Goal: Information Seeking & Learning: Learn about a topic

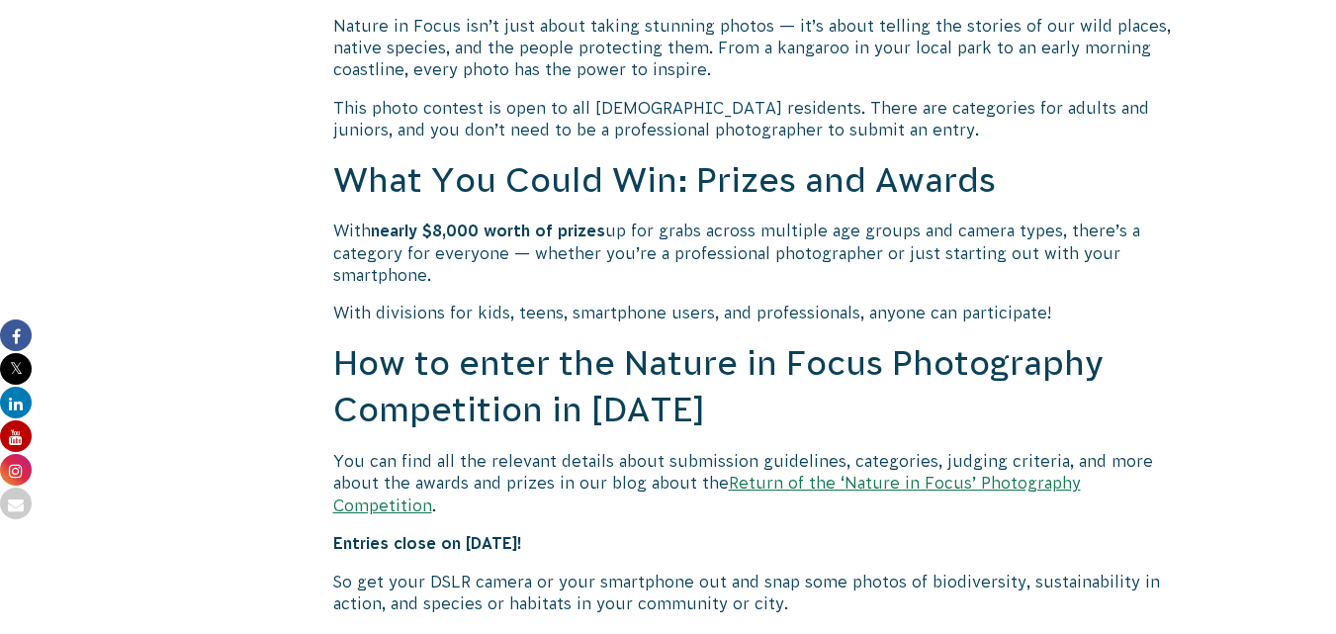
scroll to position [1483, 0]
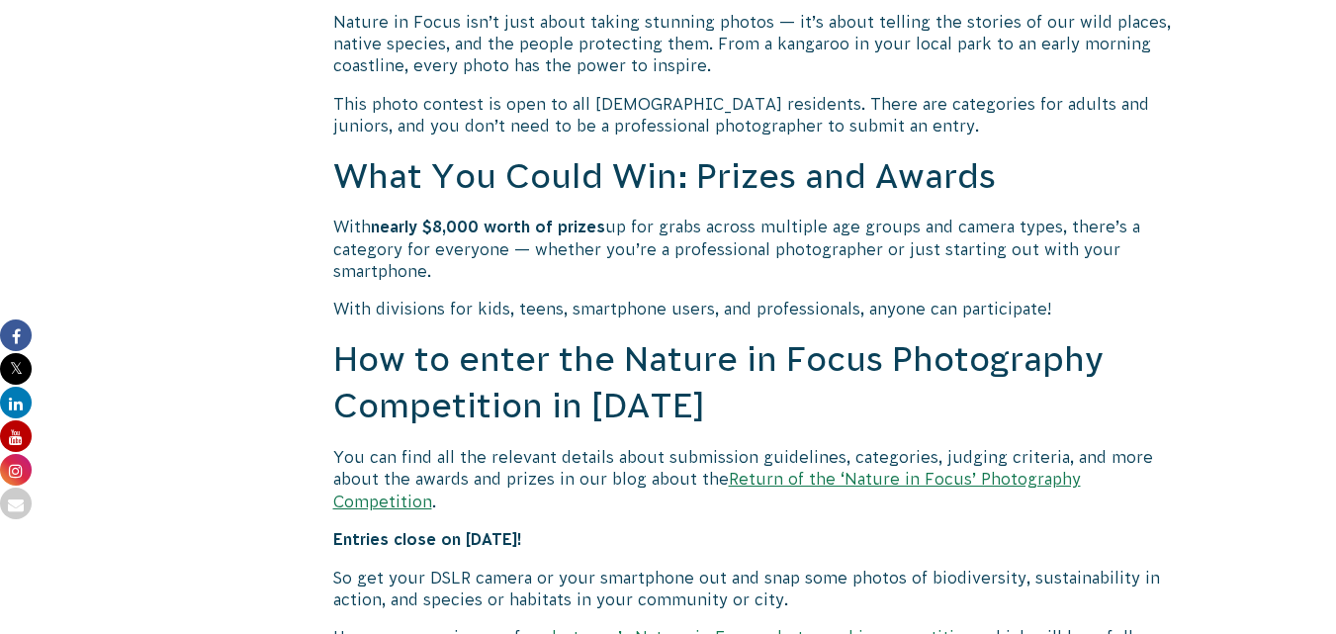
click at [900, 481] on link "Return of the ‘Nature in Focus’ Photography Competition" at bounding box center [707, 490] width 748 height 40
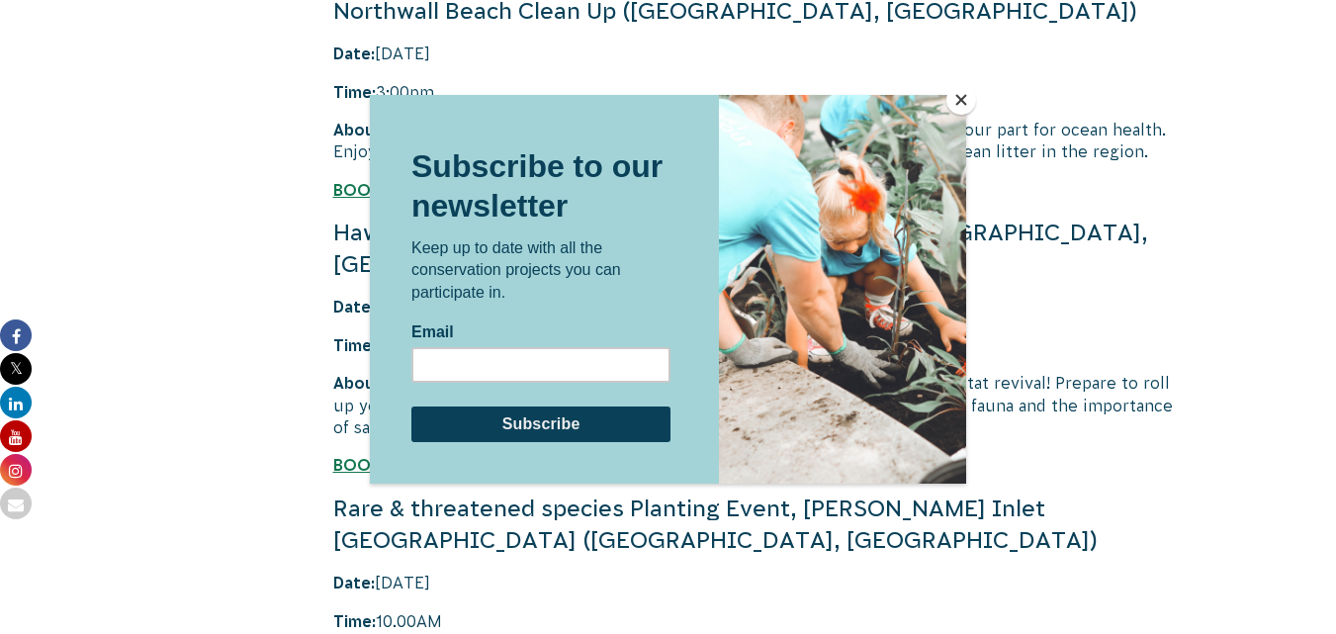
scroll to position [4549, 0]
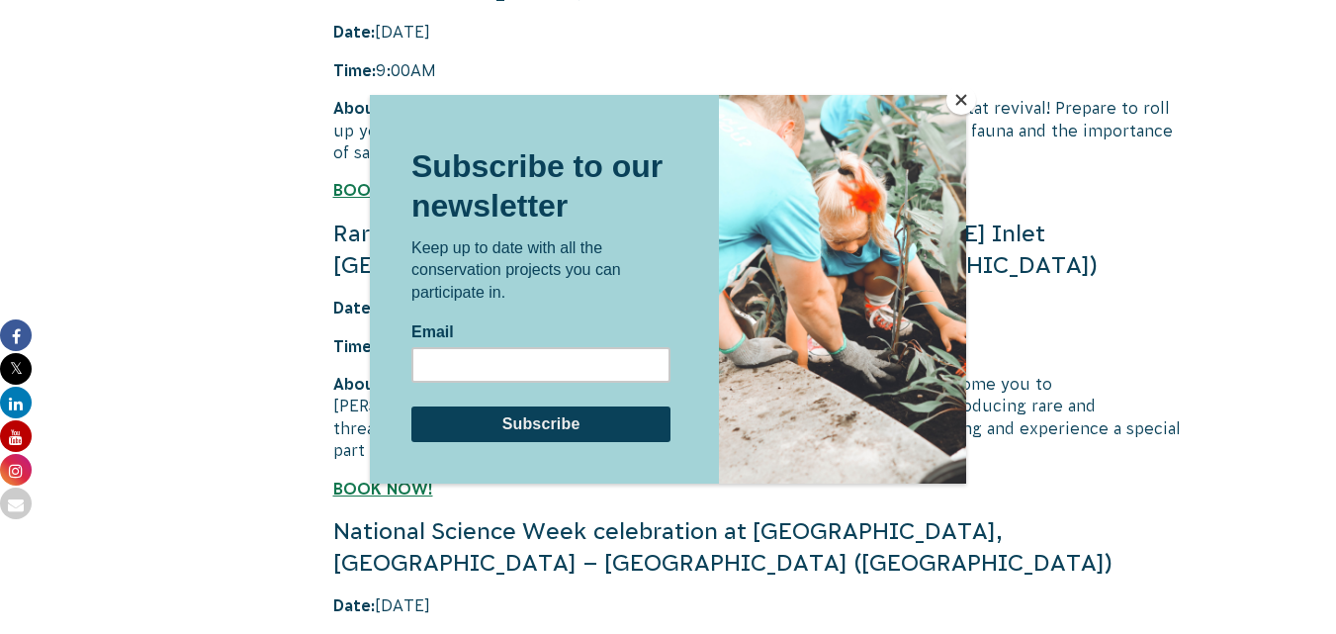
click at [962, 109] on button "Close" at bounding box center [961, 100] width 30 height 30
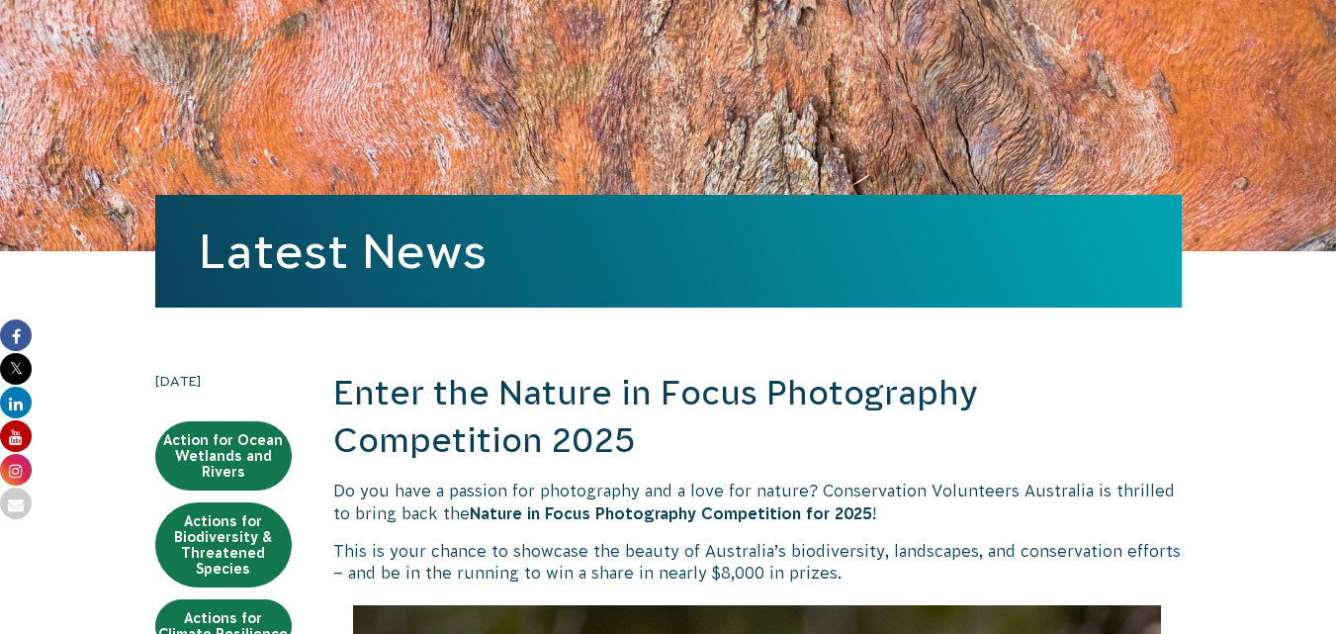
scroll to position [297, 0]
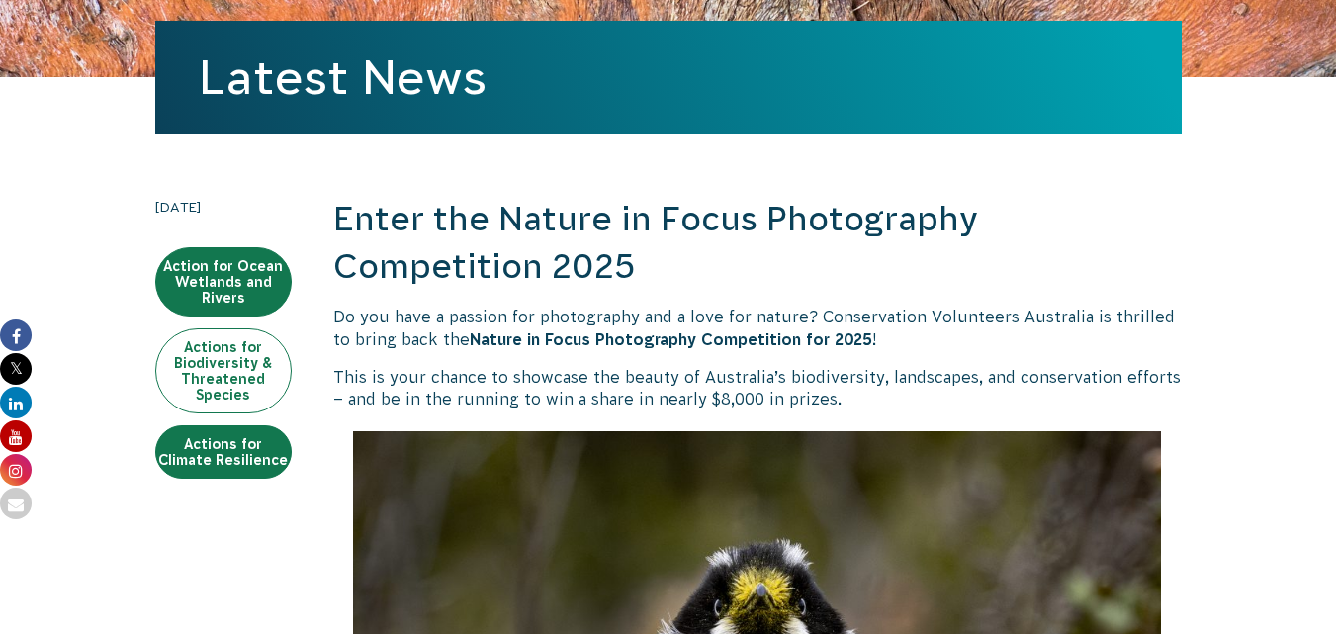
click at [228, 369] on link "Actions for Biodiversity & Threatened Species" at bounding box center [223, 370] width 136 height 85
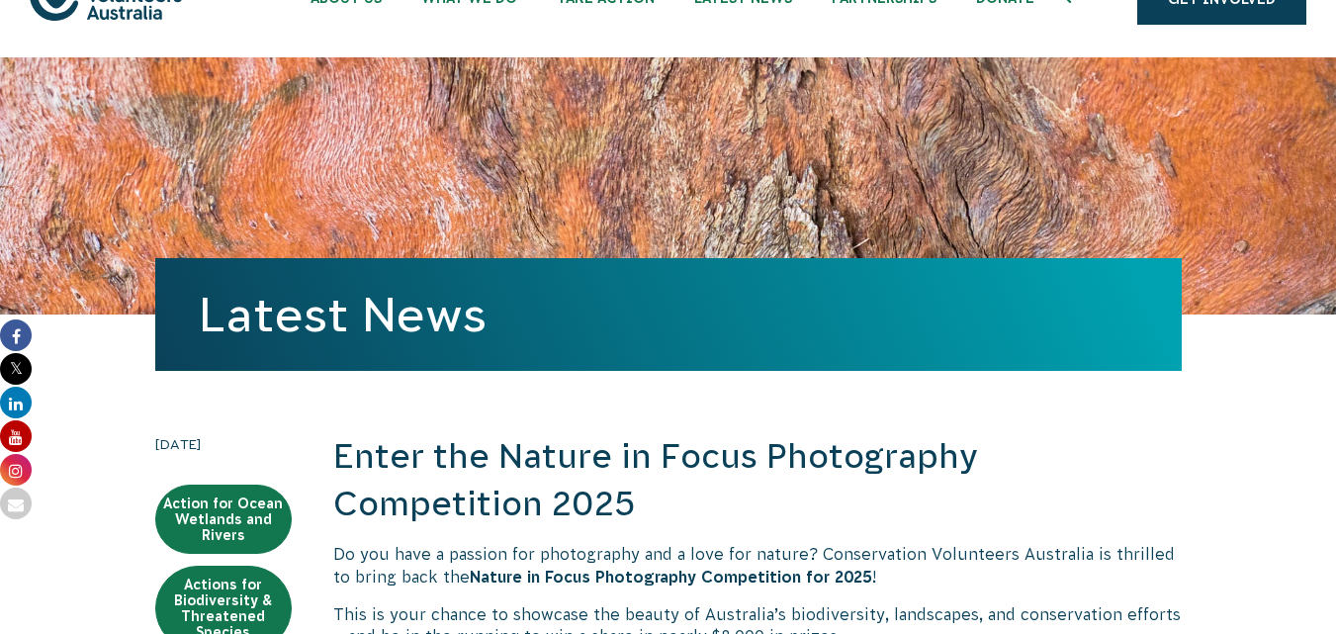
scroll to position [0, 0]
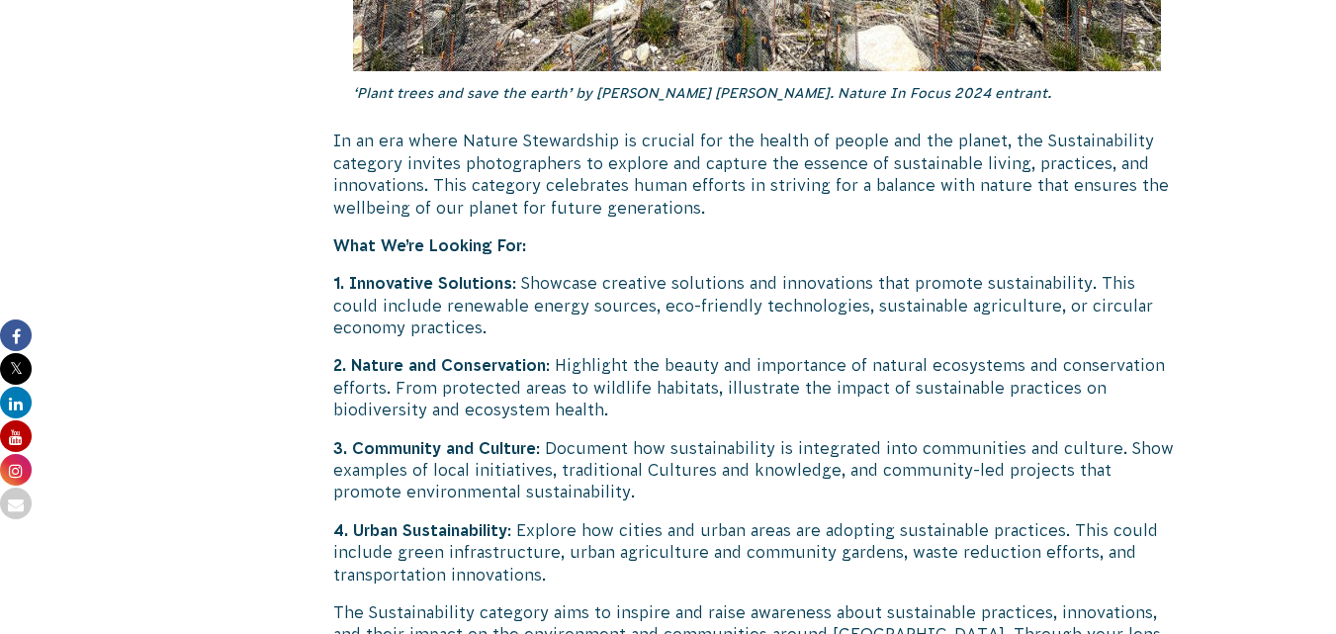
scroll to position [5143, 0]
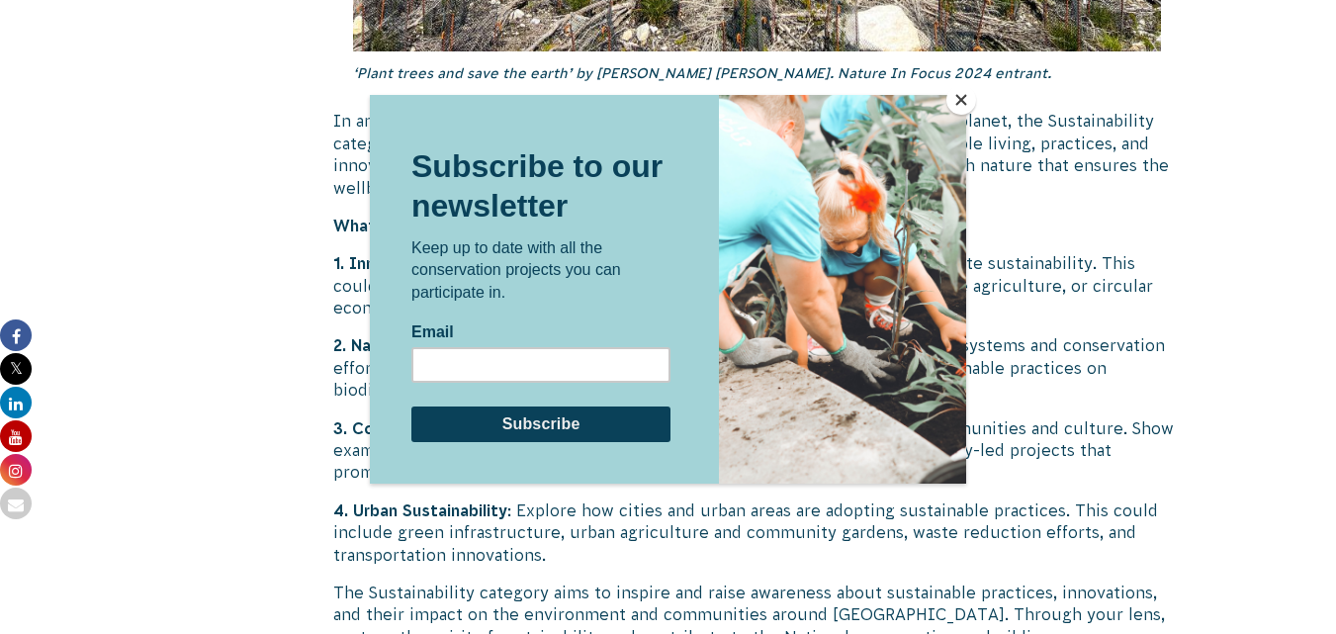
click at [962, 100] on button "Close" at bounding box center [961, 100] width 30 height 30
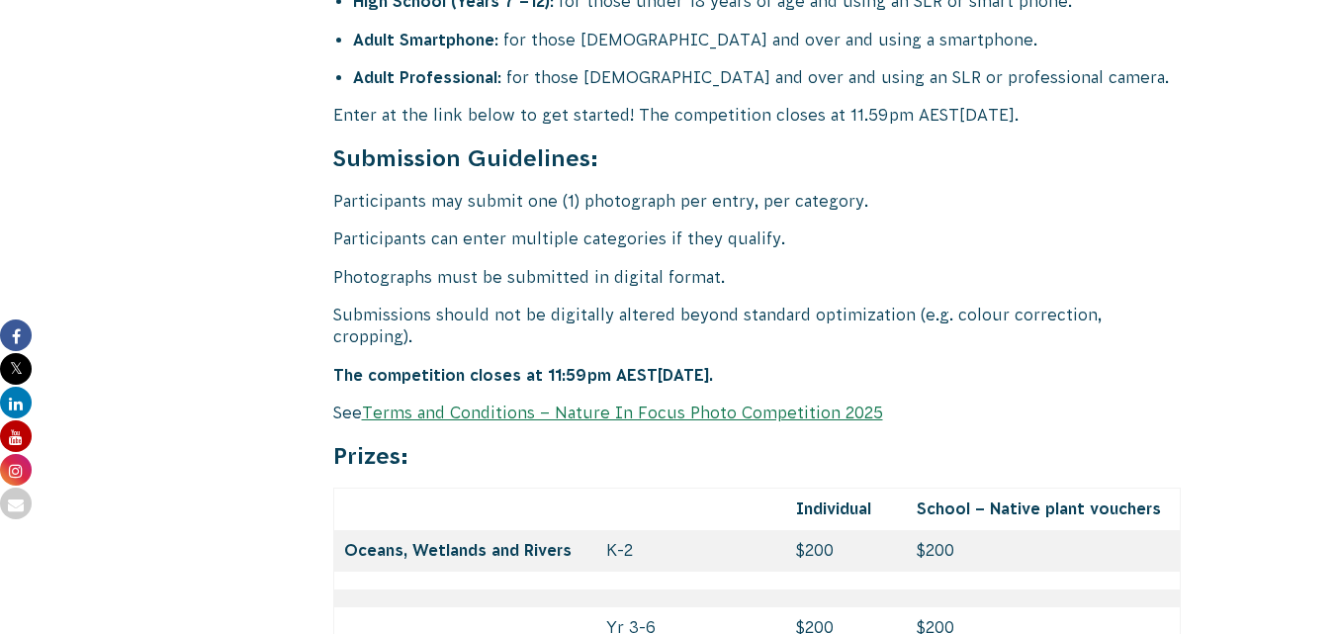
scroll to position [8110, 0]
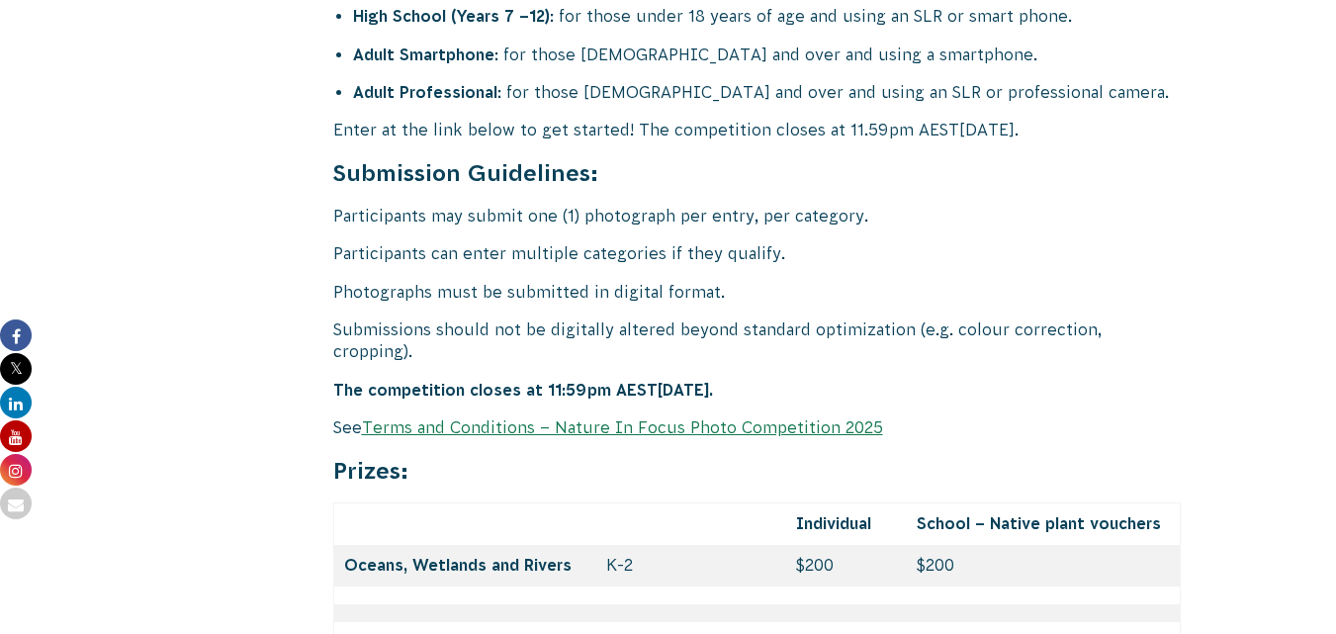
click at [461, 418] on link "Terms and Conditions – Nature In Focus Photo Competition 2025" at bounding box center [622, 427] width 521 height 18
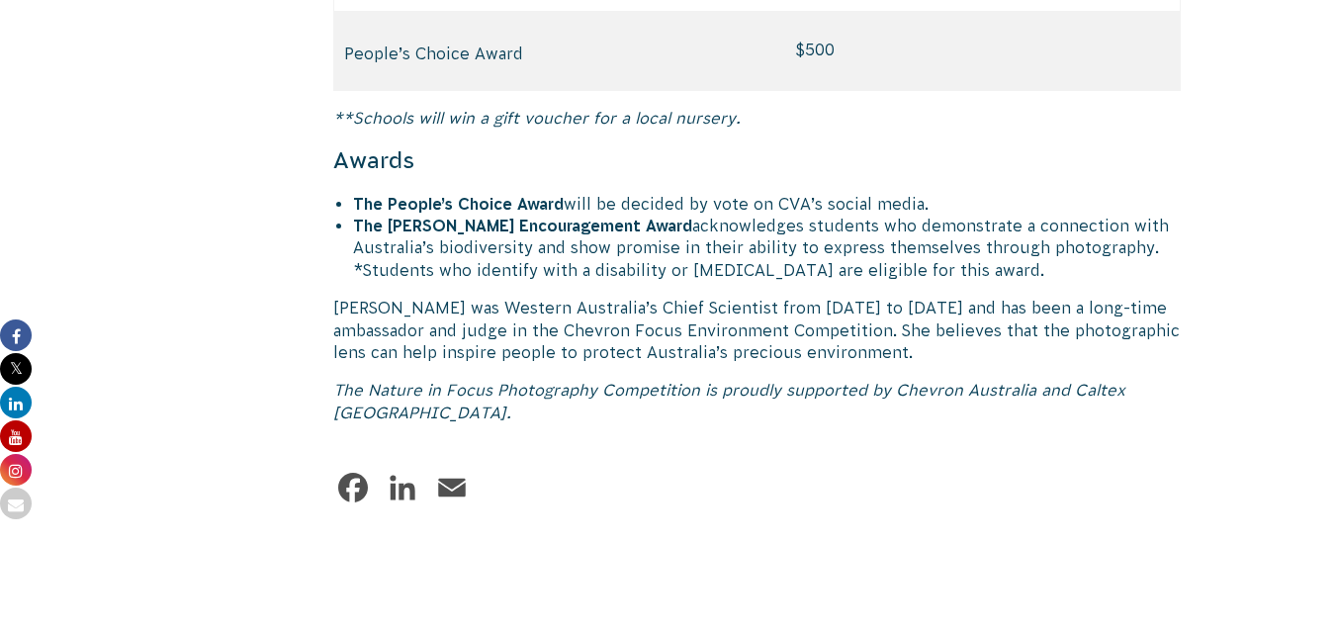
scroll to position [9395, 0]
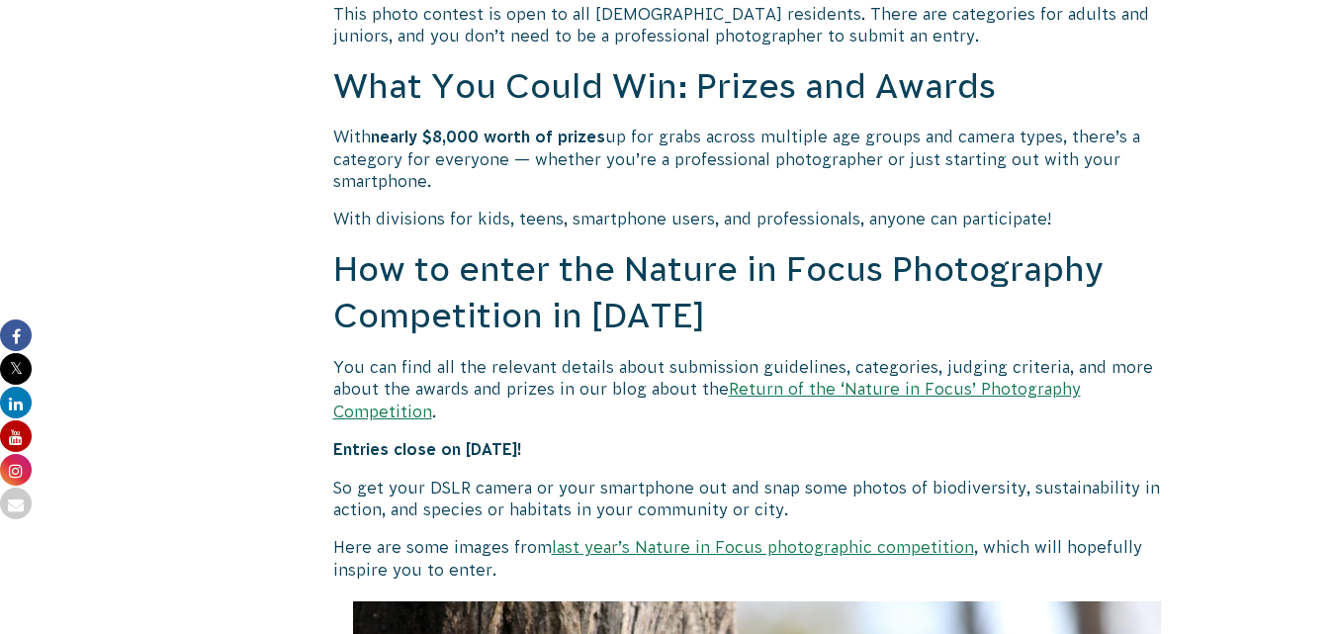
scroll to position [1681, 0]
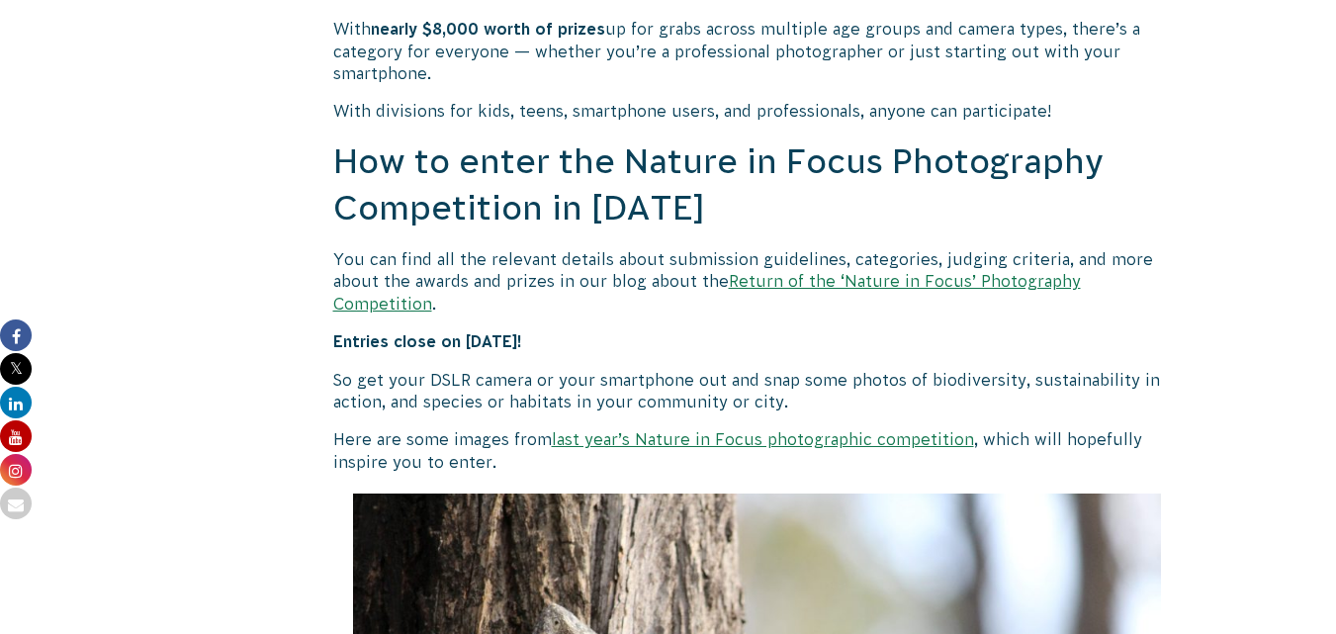
click at [816, 282] on link "Return of the ‘Nature in Focus’ Photography Competition" at bounding box center [707, 292] width 748 height 40
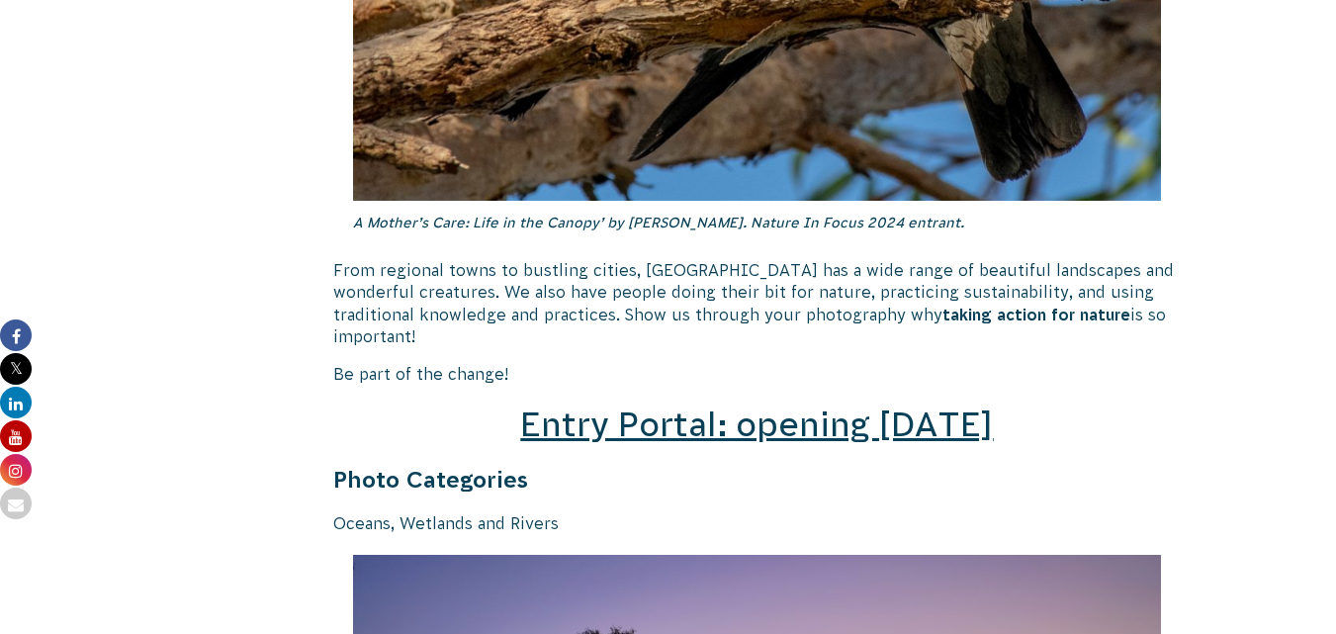
scroll to position [2571, 0]
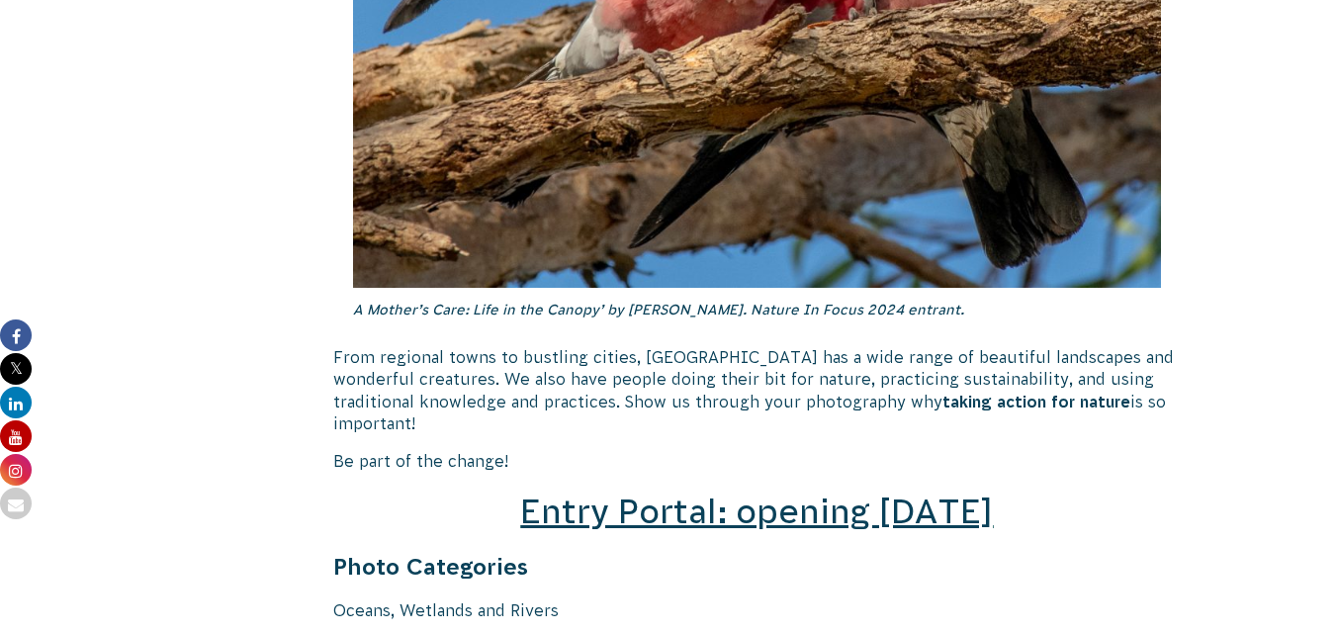
click at [698, 494] on span "Entry Portal: opening July 4" at bounding box center [756, 512] width 473 height 38
